Goal: Information Seeking & Learning: Learn about a topic

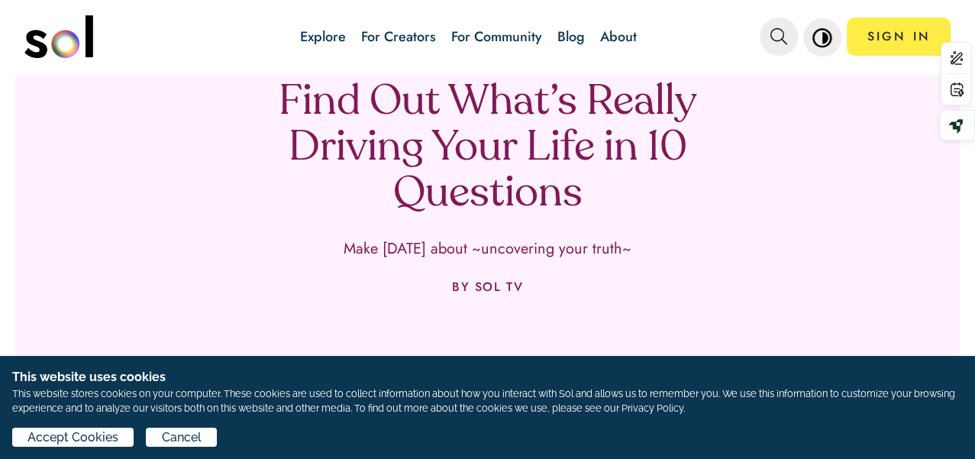
scroll to position [169, 0]
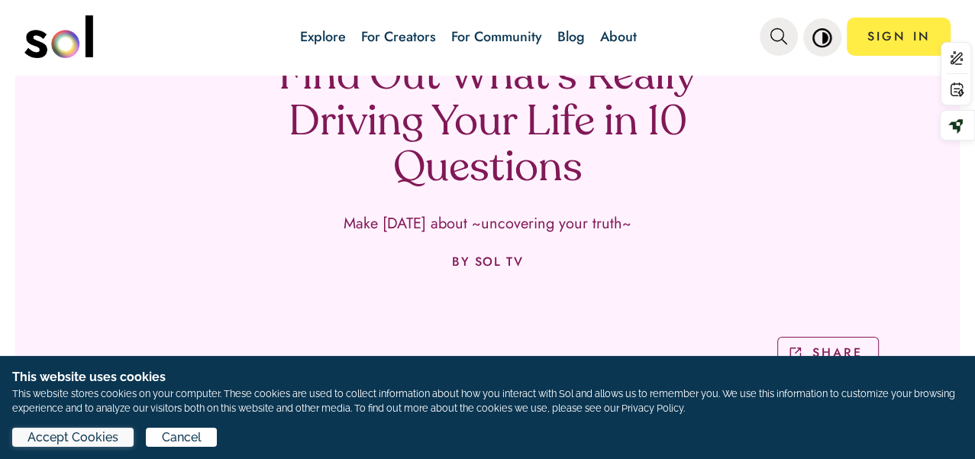
click at [134, 437] on button "Accept Cookies" at bounding box center [72, 436] width 121 height 19
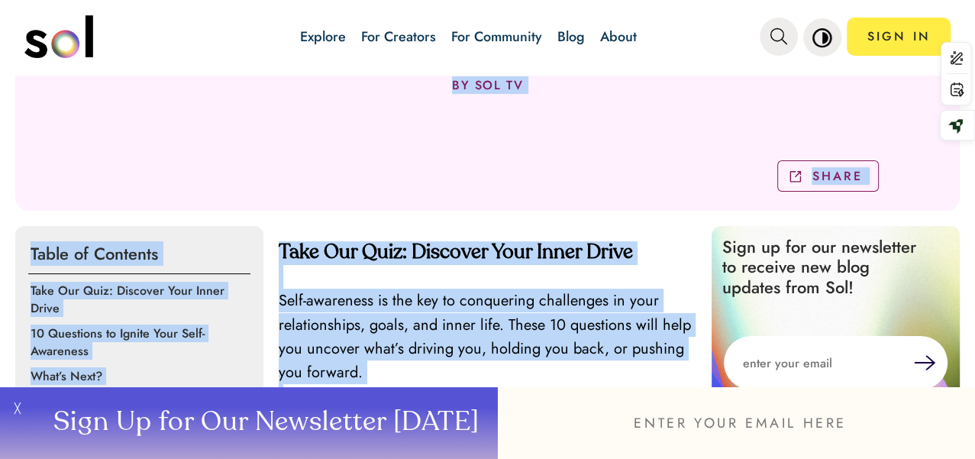
scroll to position [343, 0]
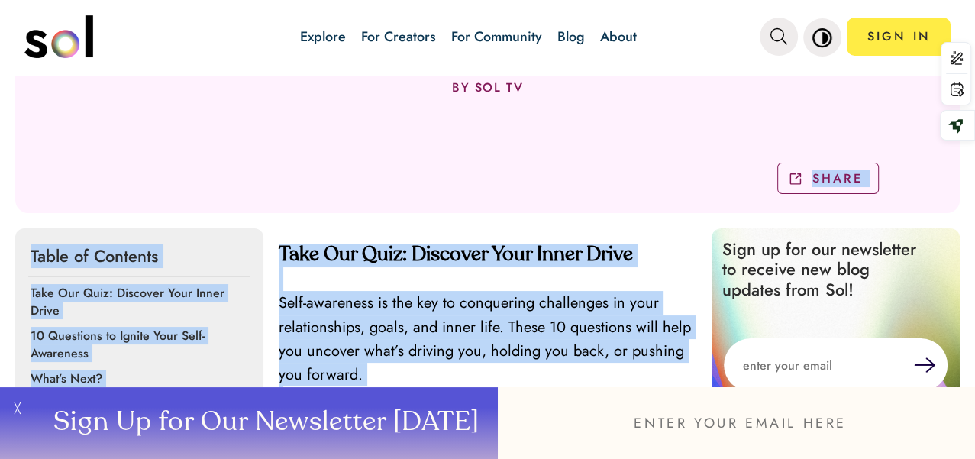
drag, startPoint x: 305, startPoint y: 231, endPoint x: 318, endPoint y: 143, distance: 88.8
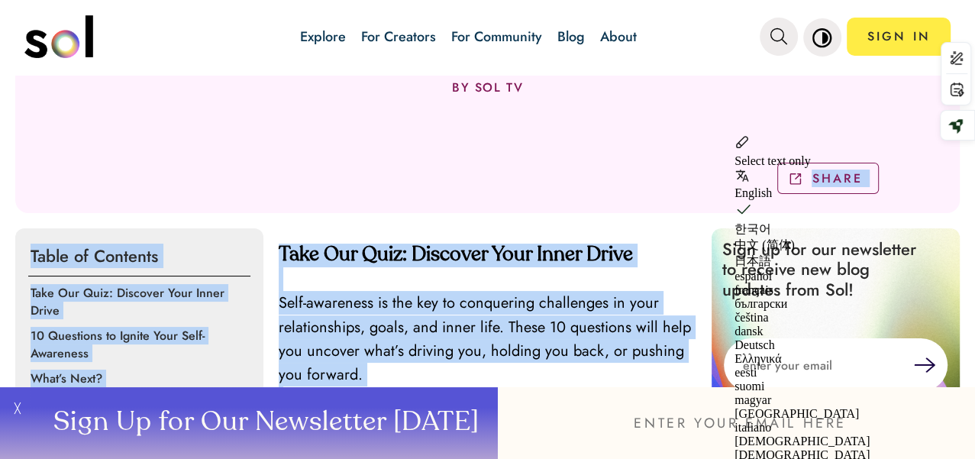
copy div "LOREM Ipsum do Sitametc Adip Eli Sedd: Eiusmodt Inci Utlab Etdol 36 Magnaaliq e…"
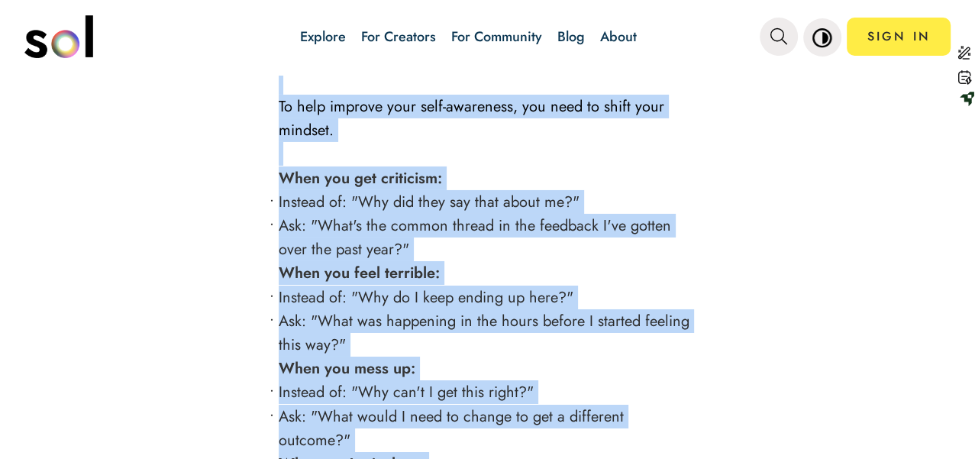
scroll to position [3843, 0]
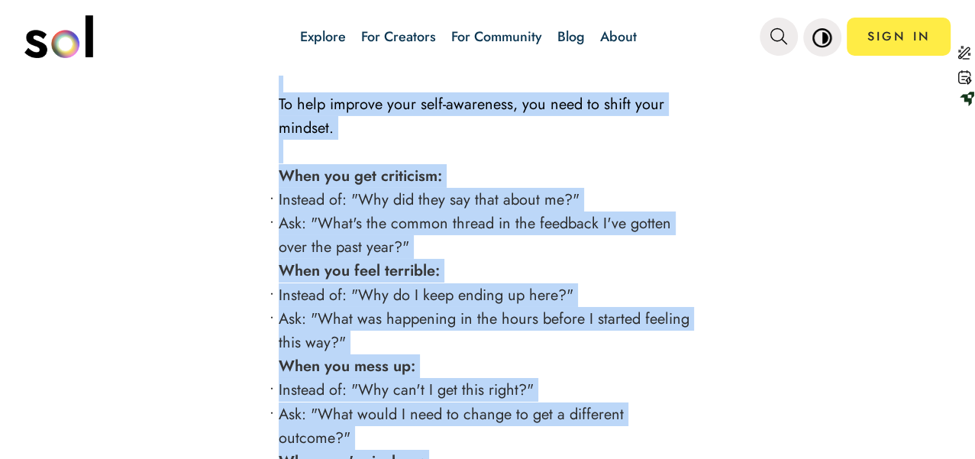
drag, startPoint x: 272, startPoint y: 202, endPoint x: 492, endPoint y: 428, distance: 314.7
copy div "Self-Awareness Feels Impossible—Until You Learn This Spoiler: You might need to…"
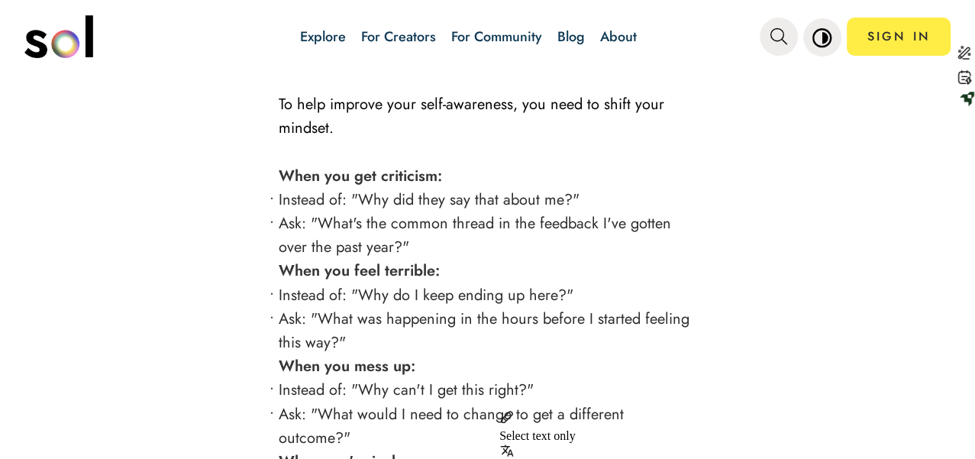
click at [205, 66] on div "Explore For Creators For Community Blog About SIGN IN" at bounding box center [487, 38] width 926 height 76
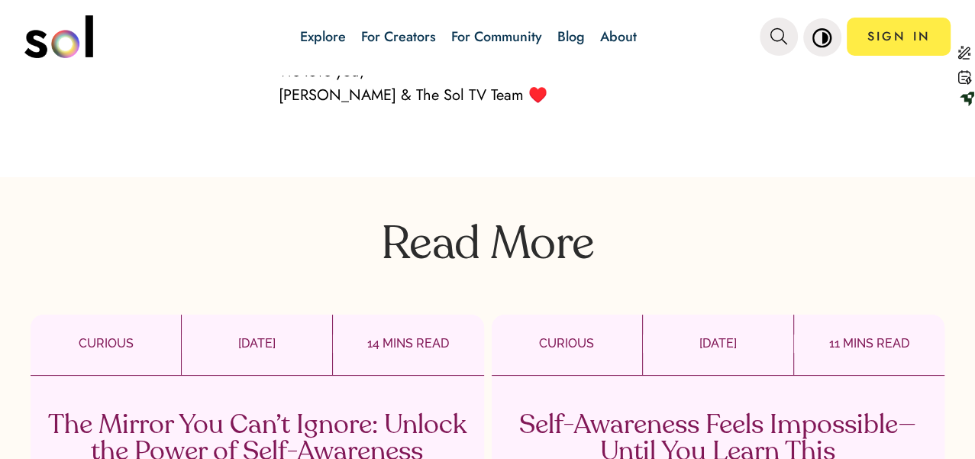
scroll to position [2777, 0]
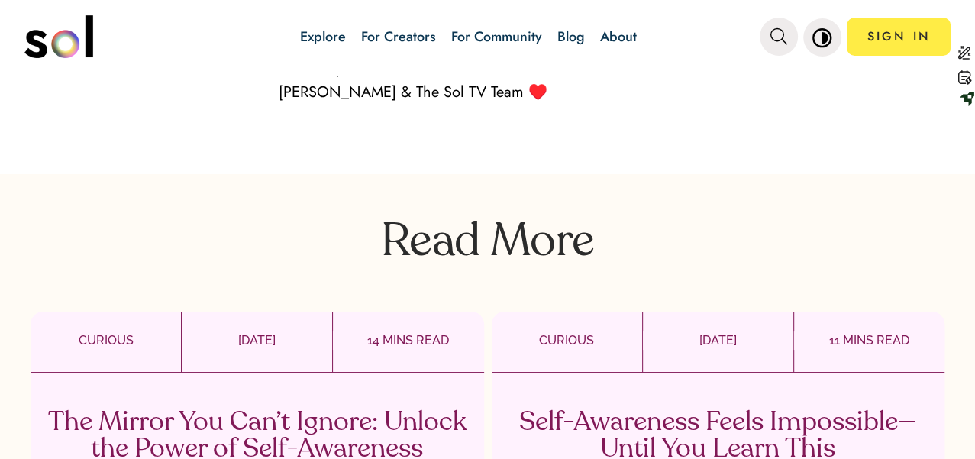
drag, startPoint x: 259, startPoint y: 166, endPoint x: 501, endPoint y: 388, distance: 328.4
